Goal: Find specific fact

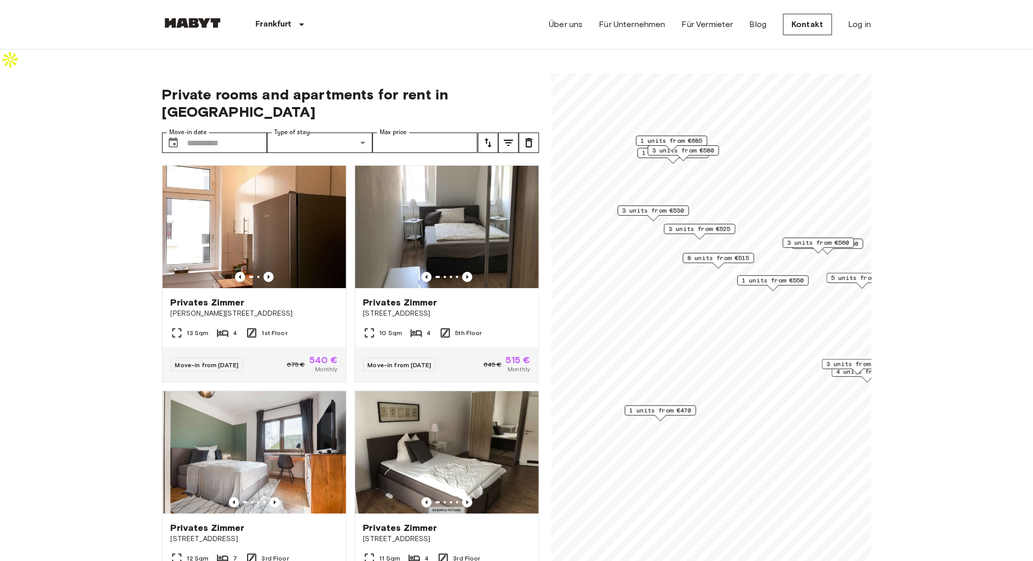
click at [675, 206] on span "3 units from €530" at bounding box center [653, 210] width 62 height 9
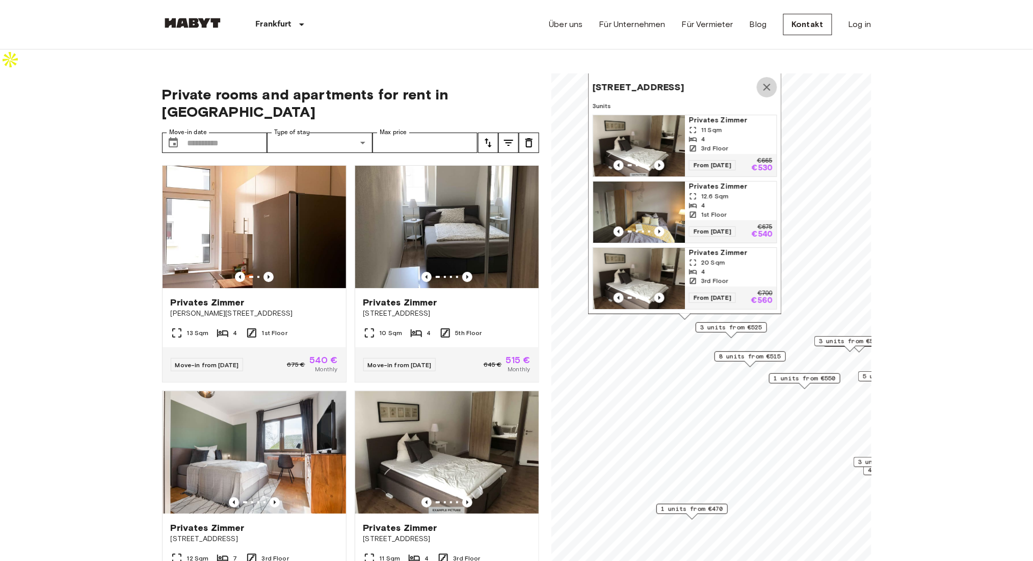
click at [770, 84] on icon "Map marker" at bounding box center [766, 87] width 7 height 7
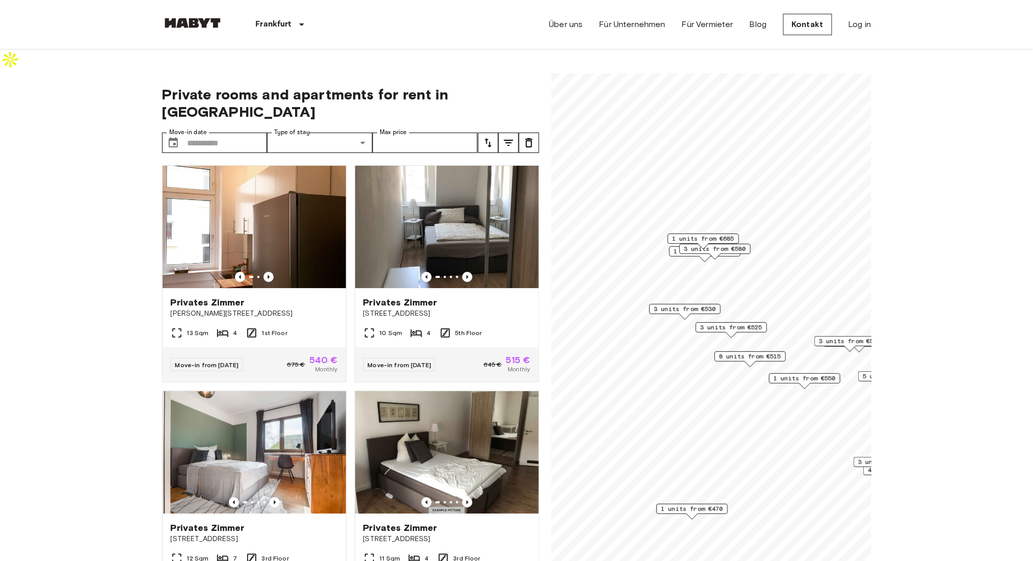
click at [661, 304] on span "3 units from €530" at bounding box center [685, 308] width 62 height 9
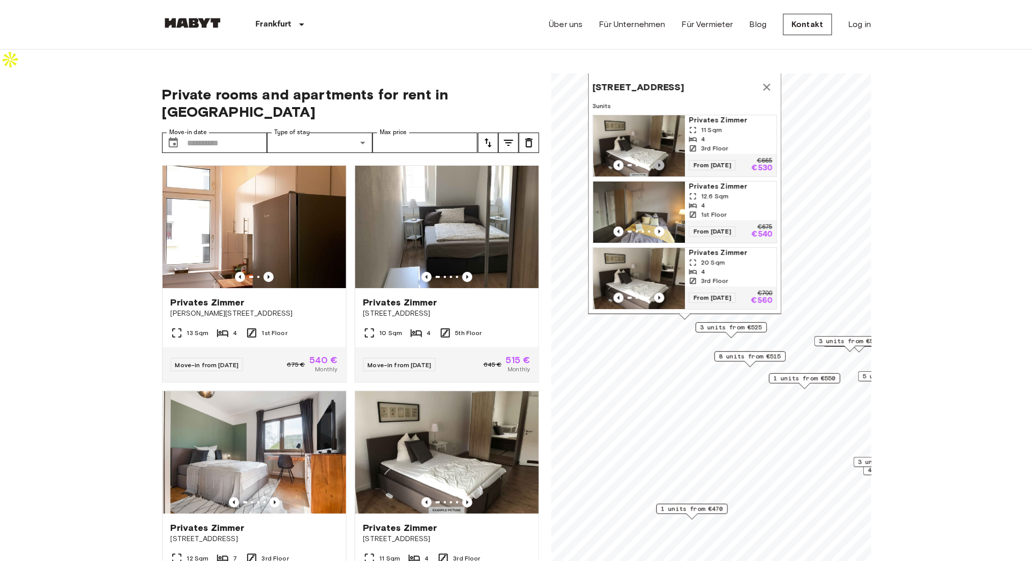
click at [658, 160] on icon "Previous image" at bounding box center [659, 165] width 10 height 10
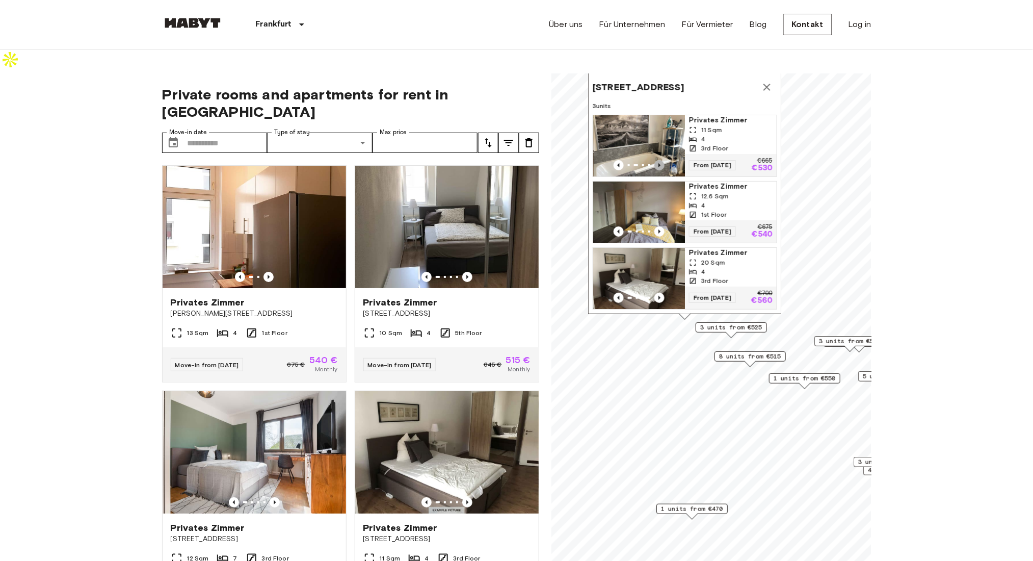
click at [658, 160] on icon "Previous image" at bounding box center [659, 165] width 10 height 10
click at [761, 81] on icon "Map marker" at bounding box center [767, 87] width 12 height 12
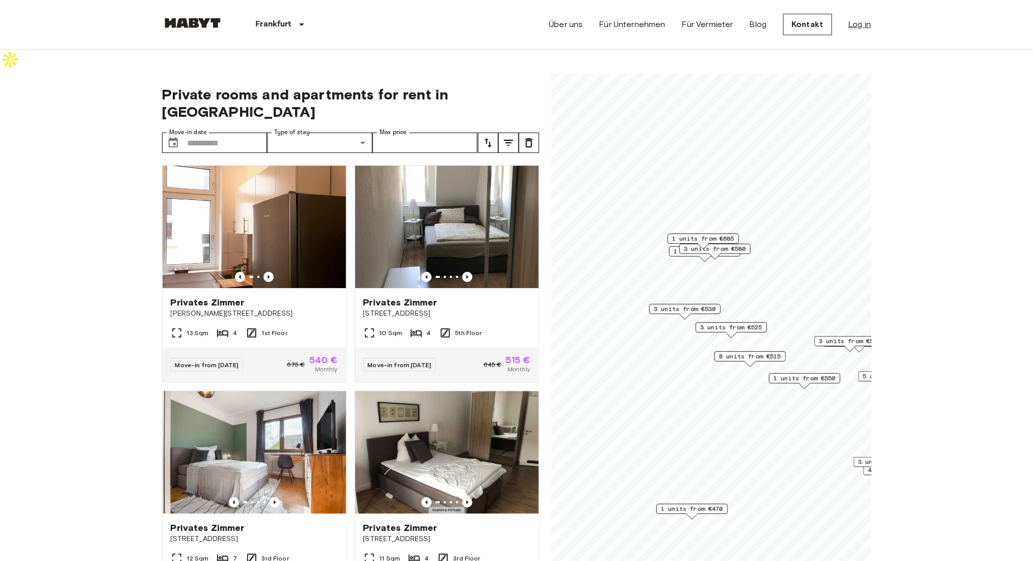
click at [859, 18] on link "Log in" at bounding box center [860, 24] width 23 height 12
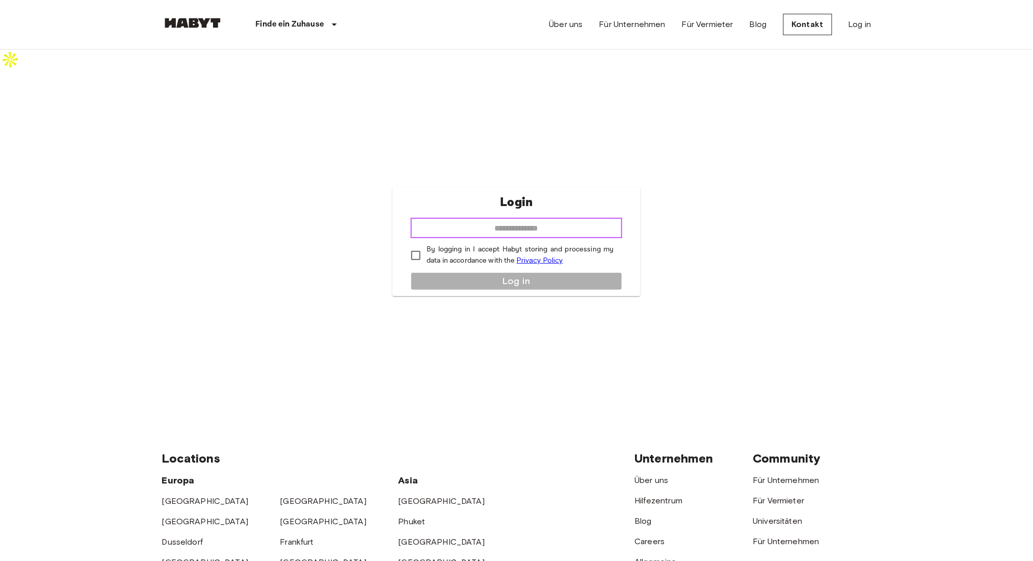
click at [557, 218] on input "email" at bounding box center [516, 228] width 211 height 20
type input "**********"
click at [439, 244] on p "By logging in I accept Habyt storing and processing my data in accordance with …" at bounding box center [520, 255] width 187 height 22
click at [449, 272] on button "Log in" at bounding box center [516, 281] width 211 height 18
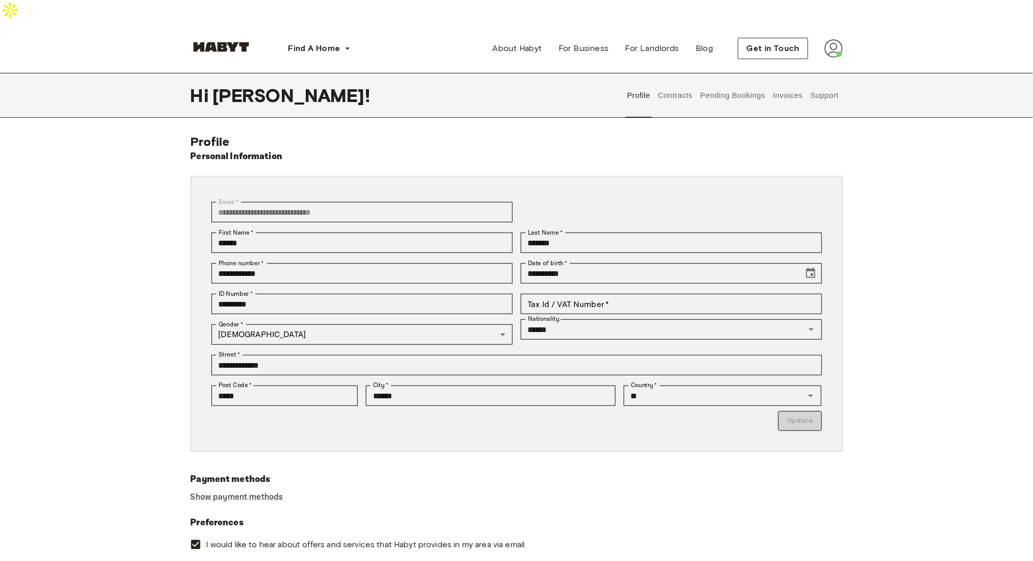
click at [825, 73] on button "Support" at bounding box center [824, 95] width 31 height 45
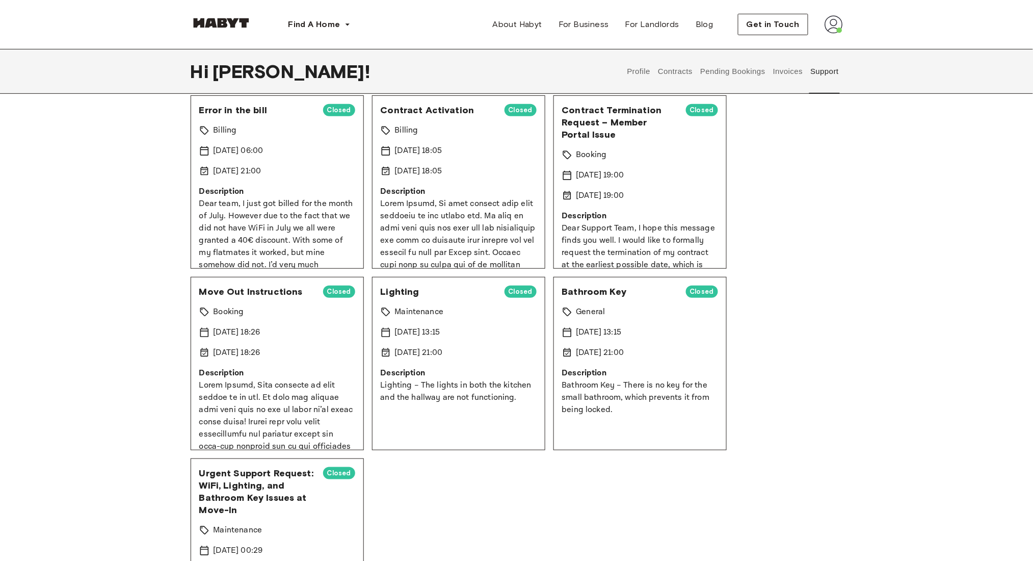
scroll to position [120, 0]
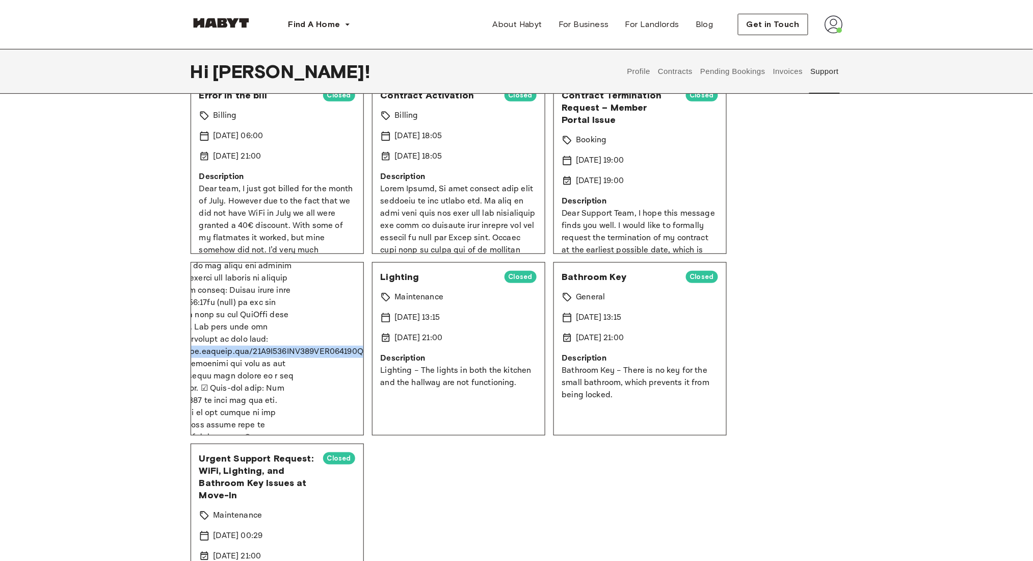
scroll to position [679, 101]
drag, startPoint x: 199, startPoint y: 366, endPoint x: 359, endPoint y: 365, distance: 160.5
click at [359, 365] on div "Move Out Instructions Closed Booking 17 Jun 2025 18:26 17 Jun 2025 18:26 Descri…" at bounding box center [277, 348] width 173 height 173
copy p "https://access.keynest.com/17B1F915FFD092EEB655686DA2E607AF"
